Goal: Task Accomplishment & Management: Manage account settings

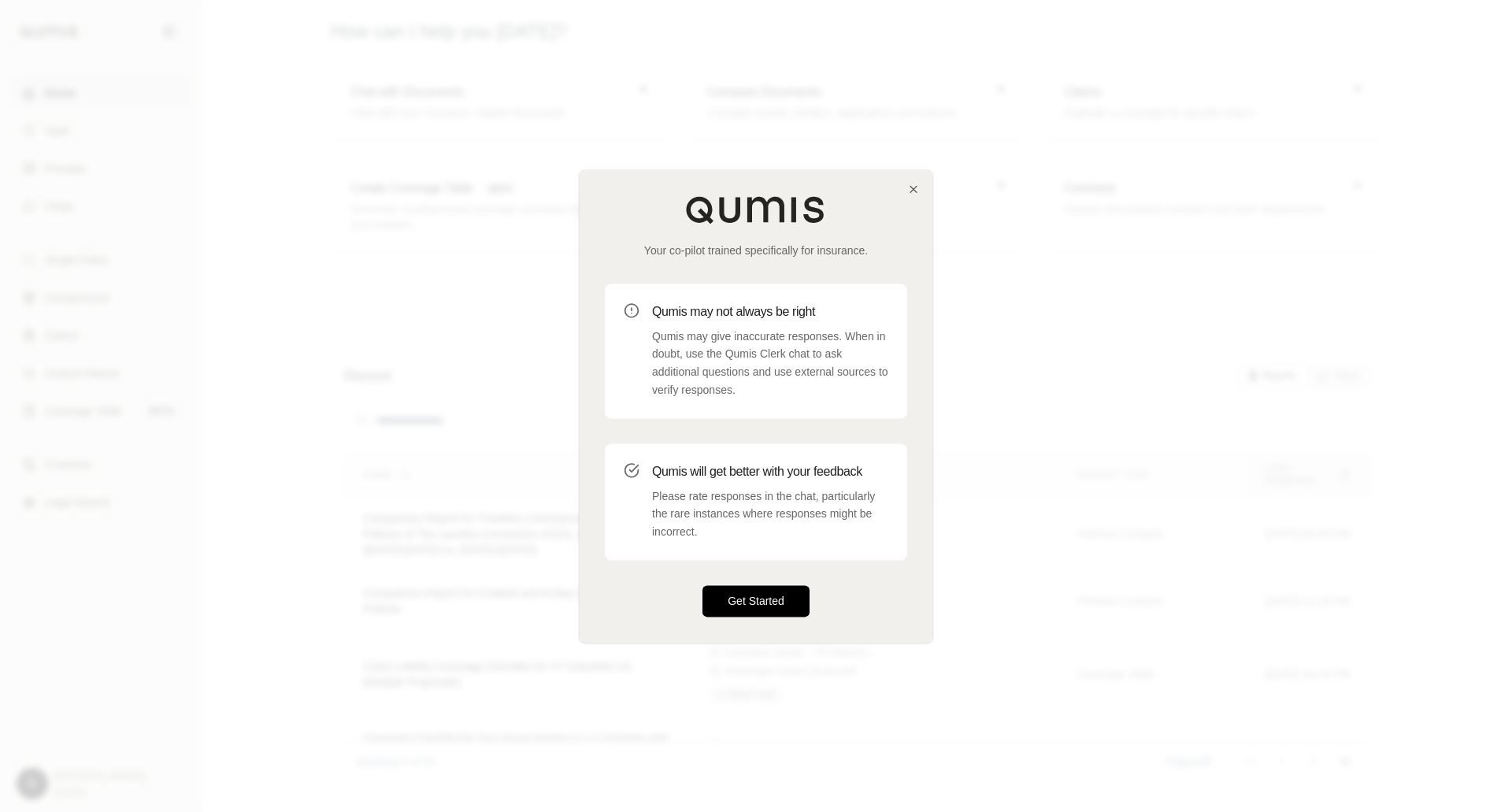
click at [774, 592] on button "Get Started" at bounding box center [756, 600] width 107 height 32
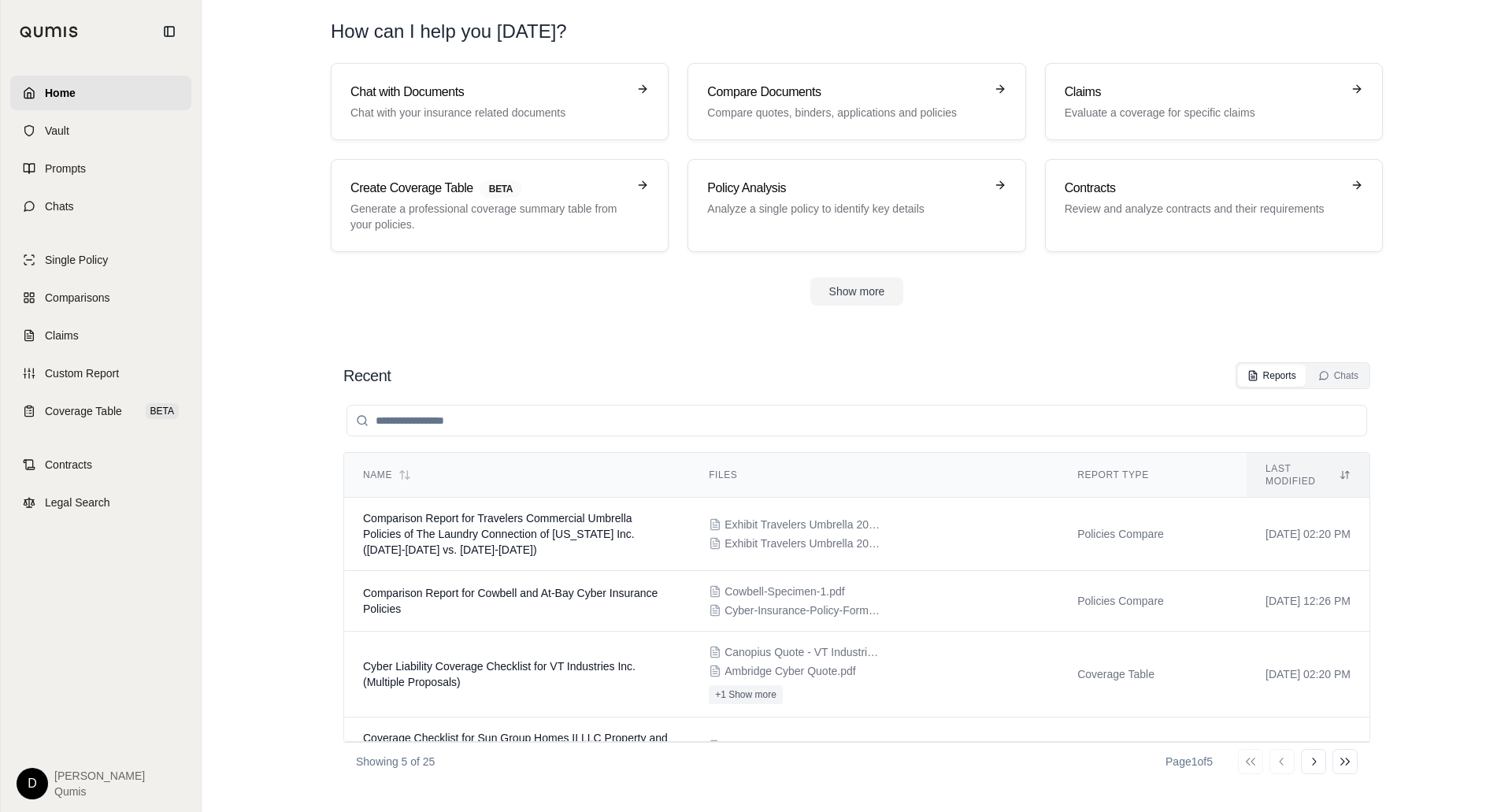
click at [31, 783] on html "Home Vault Prompts Chats Single Policy Comparisons Claims Custom Report Coverag…" at bounding box center [756, 406] width 1512 height 812
click at [43, 741] on div "Log Out" at bounding box center [69, 748] width 130 height 25
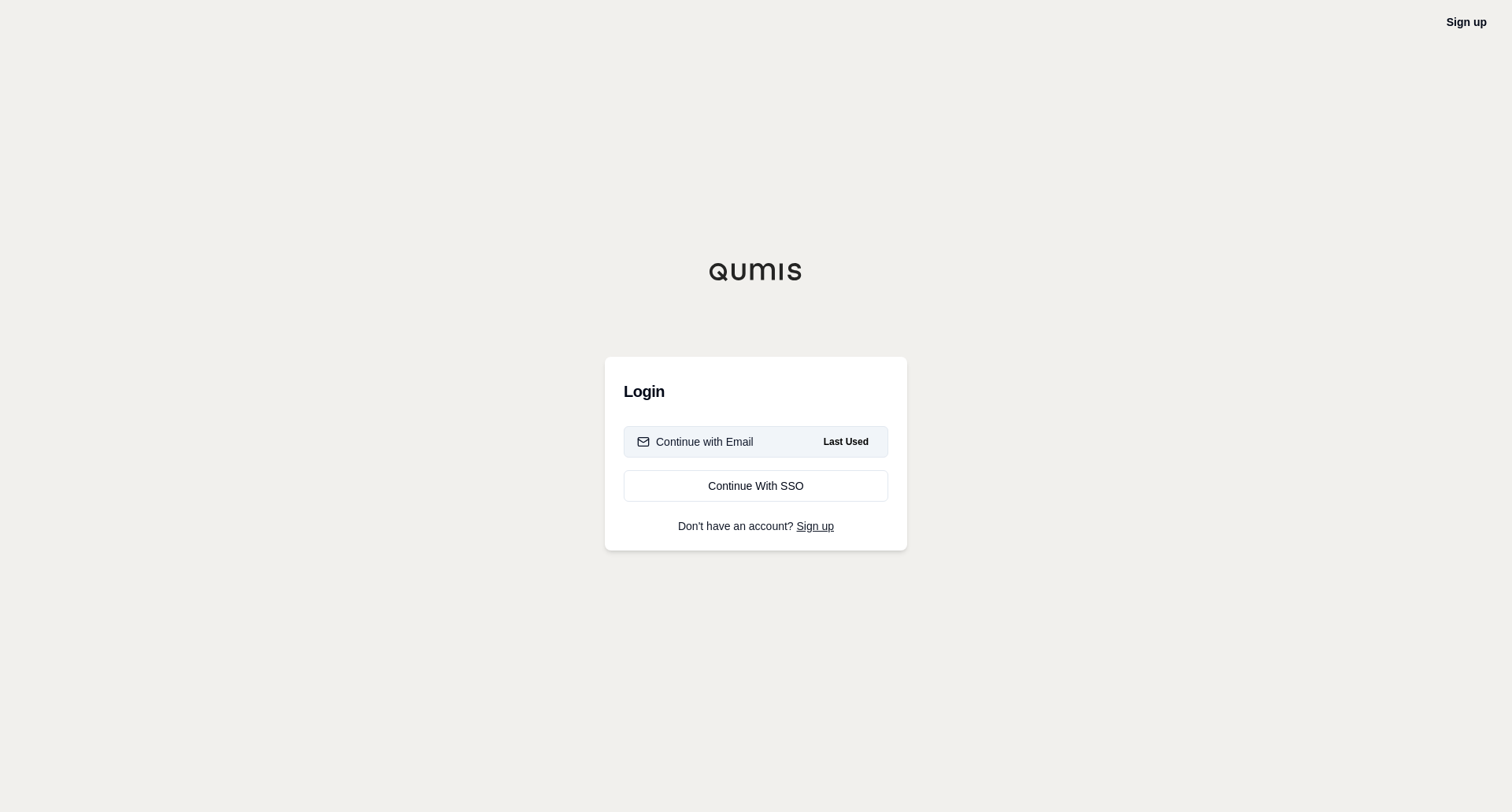
click at [720, 449] on div "Continue with Email" at bounding box center [696, 441] width 117 height 15
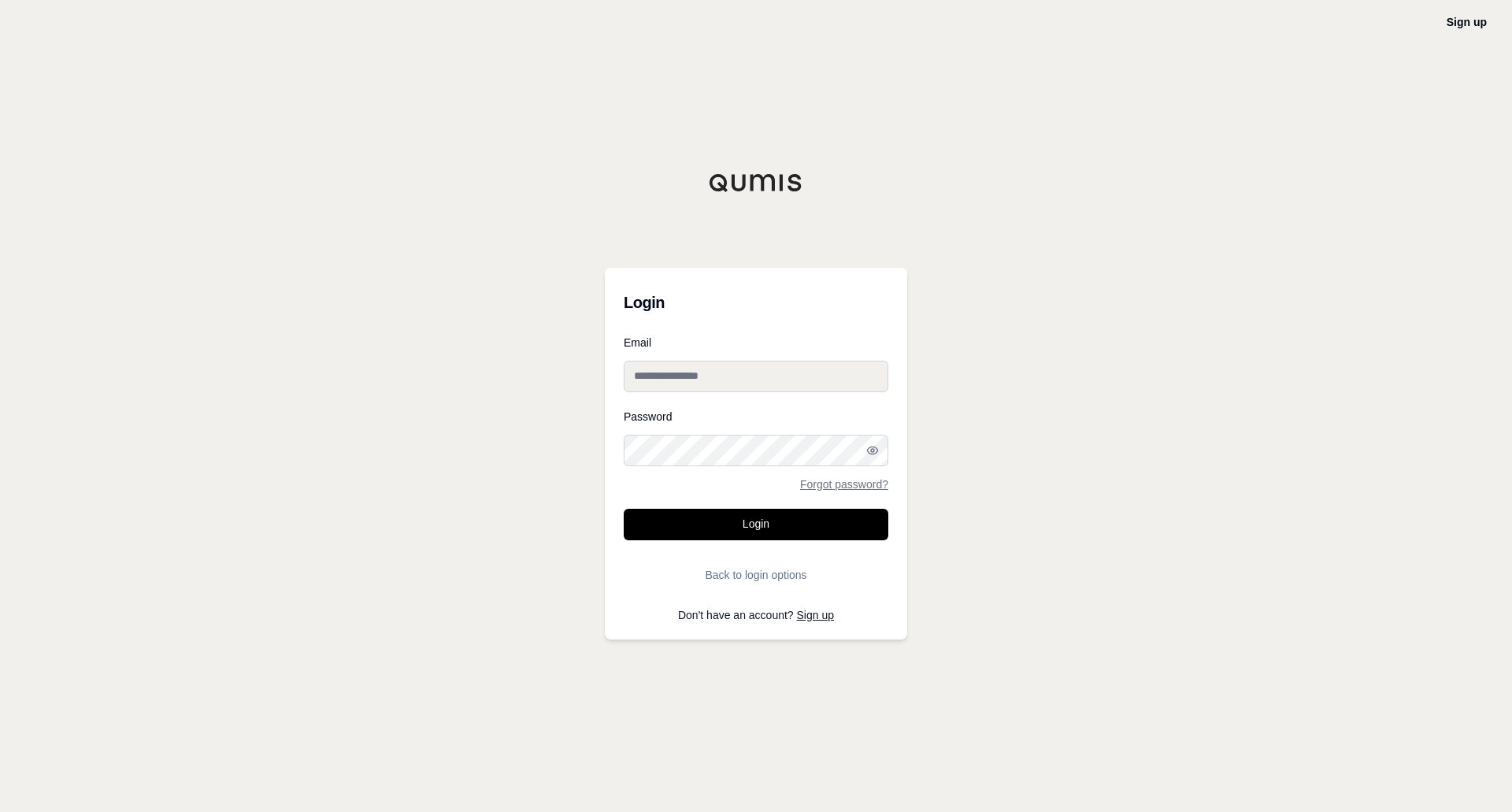
click at [722, 372] on input "Email" at bounding box center [756, 376] width 264 height 32
click at [784, 375] on input "Email" at bounding box center [756, 376] width 264 height 32
type input "**********"
click at [746, 525] on button "Login" at bounding box center [756, 524] width 264 height 32
